Goal: Use online tool/utility: Utilize a website feature to perform a specific function

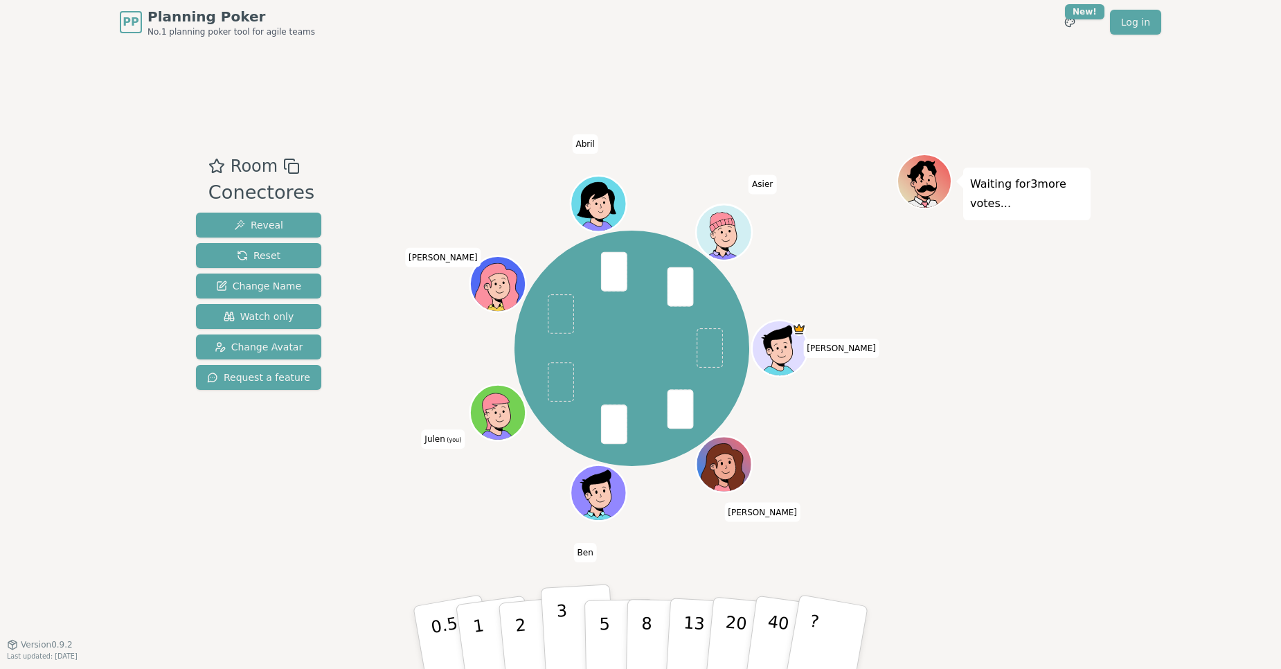
click at [558, 638] on p "3" at bounding box center [563, 638] width 15 height 75
click at [560, 635] on p "3" at bounding box center [563, 638] width 15 height 75
click at [571, 637] on button "3" at bounding box center [578, 638] width 75 height 108
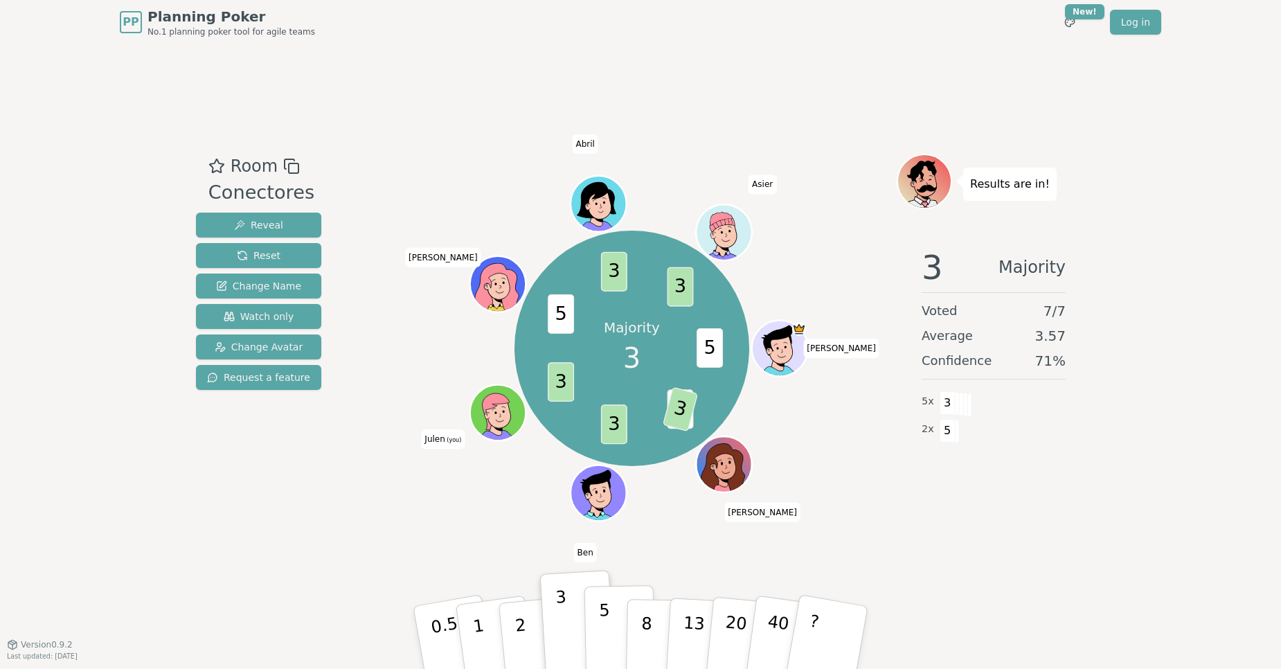
click at [616, 618] on button "5" at bounding box center [620, 637] width 71 height 105
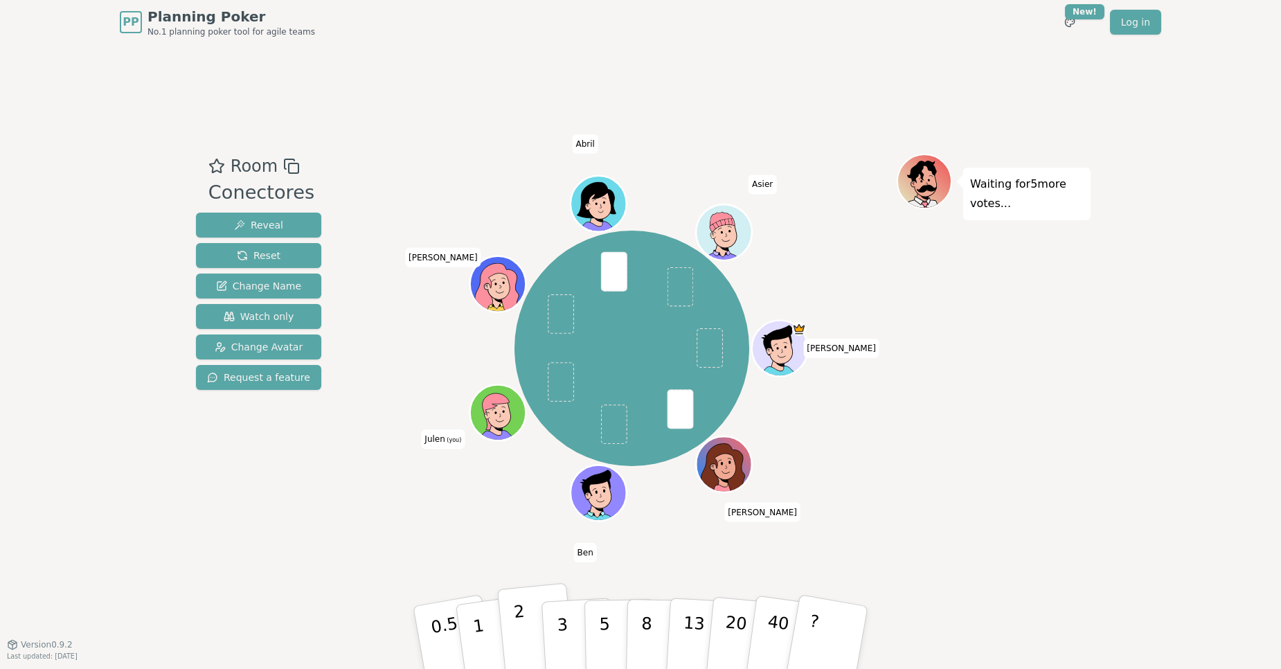
click at [531, 636] on button "2" at bounding box center [536, 638] width 79 height 110
click at [530, 636] on button "2" at bounding box center [536, 638] width 79 height 110
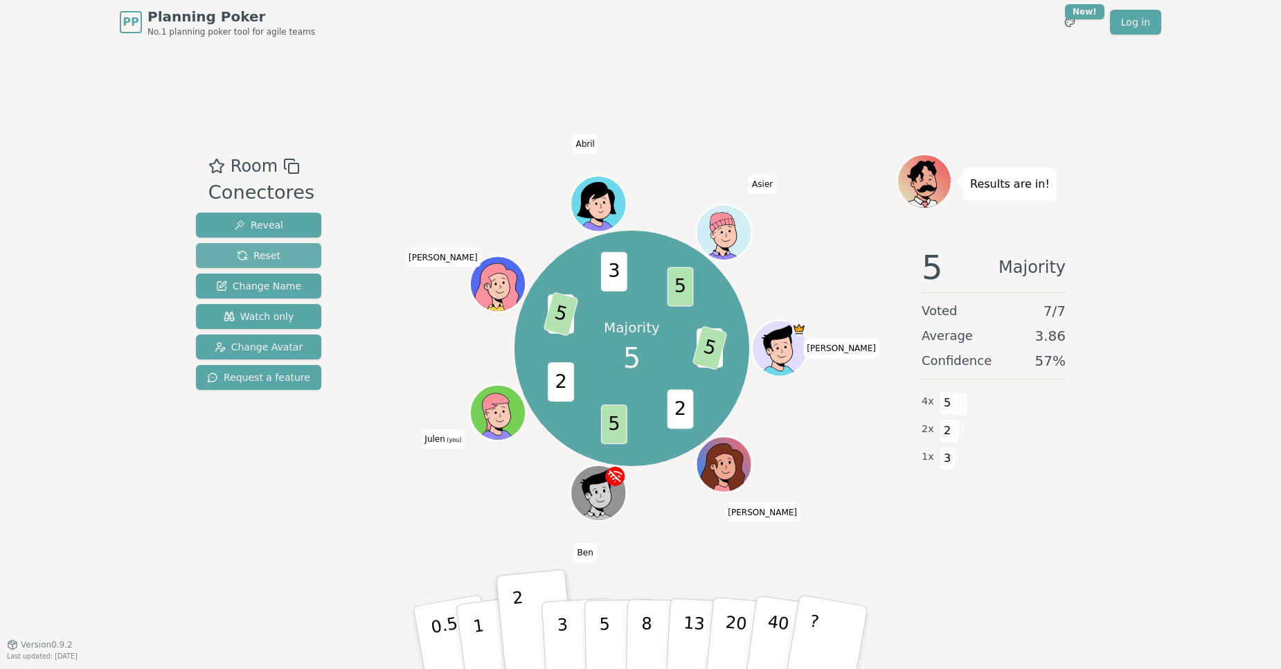
click at [262, 250] on span "Reset" at bounding box center [259, 256] width 44 height 14
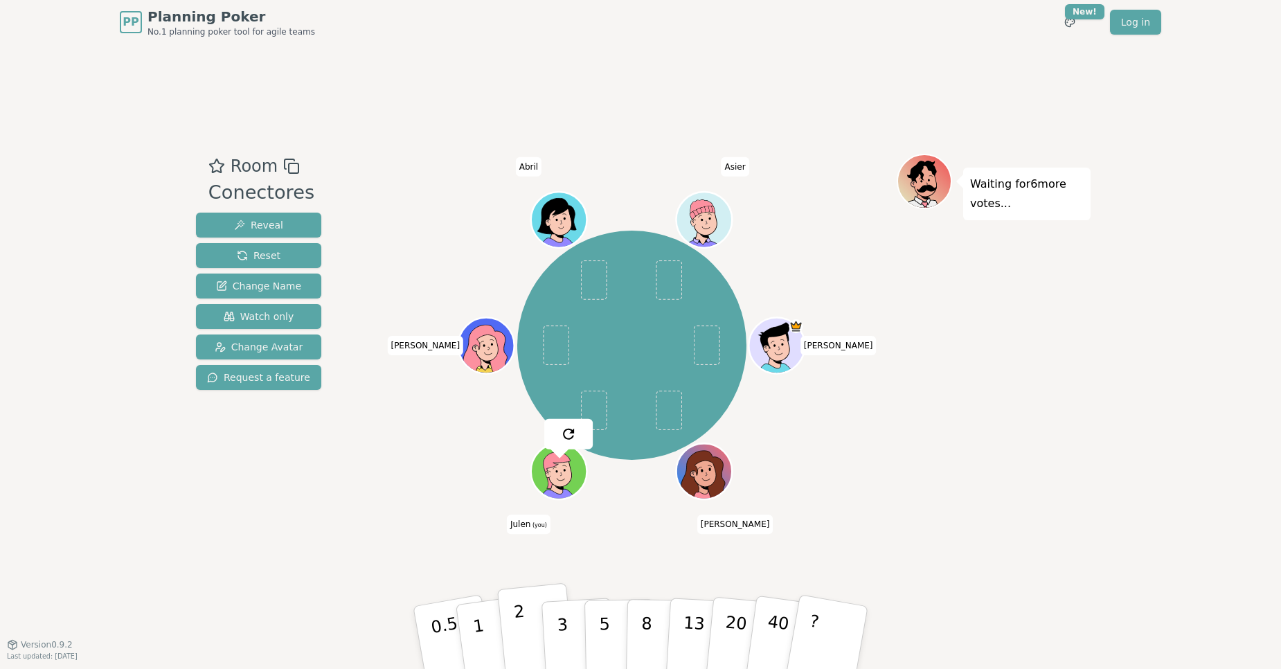
click at [535, 639] on button "2" at bounding box center [536, 638] width 79 height 110
drag, startPoint x: 456, startPoint y: 209, endPoint x: 494, endPoint y: 648, distance: 440.8
click at [494, 535] on div "Room Conectores Reveal Reset Change Name Watch only Change Avatar Request a fea…" at bounding box center [640, 344] width 900 height 381
click at [494, 648] on button "1" at bounding box center [495, 638] width 82 height 112
